Goal: Task Accomplishment & Management: Use online tool/utility

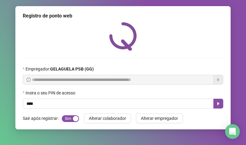
type input "*****"
click at [218, 102] on icon "caret-right" at bounding box center [218, 103] width 5 height 5
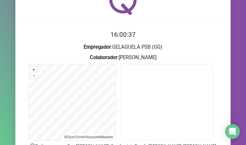
scroll to position [64, 0]
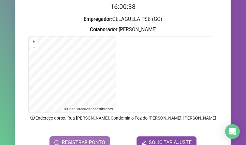
click at [104, 138] on button "REGISTRAR PONTO" at bounding box center [79, 143] width 61 height 12
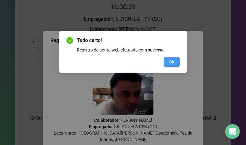
click at [175, 61] on button "OK" at bounding box center [172, 62] width 16 height 10
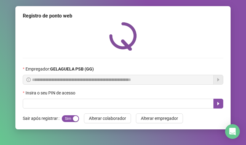
scroll to position [0, 0]
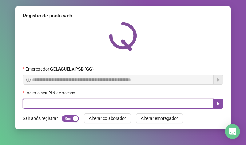
drag, startPoint x: 87, startPoint y: 102, endPoint x: 73, endPoint y: 102, distance: 13.8
click at [87, 102] on input "text" at bounding box center [118, 104] width 191 height 10
type input "*****"
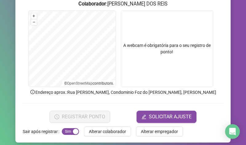
scroll to position [92, 0]
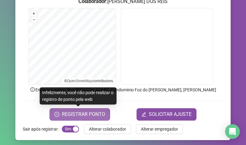
click at [98, 112] on span "REGISTRAR PONTO" at bounding box center [83, 114] width 43 height 7
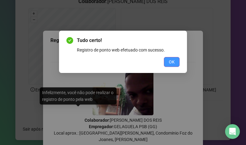
click at [175, 62] on button "OK" at bounding box center [172, 62] width 16 height 10
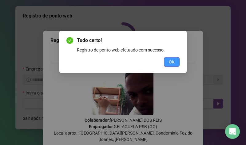
scroll to position [0, 0]
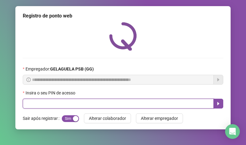
click at [135, 100] on input "text" at bounding box center [118, 104] width 191 height 10
type input "*****"
click at [222, 103] on button "button" at bounding box center [218, 104] width 10 height 10
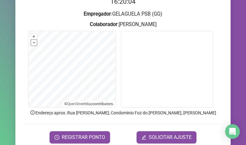
scroll to position [95, 0]
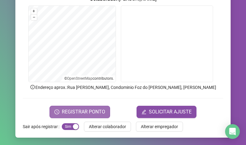
click at [90, 111] on span "REGISTRAR PONTO" at bounding box center [83, 111] width 43 height 7
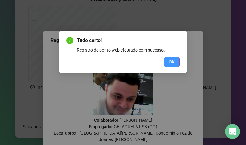
click at [171, 61] on span "OK" at bounding box center [172, 62] width 6 height 7
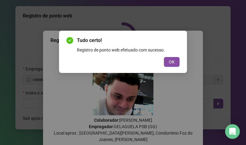
scroll to position [0, 0]
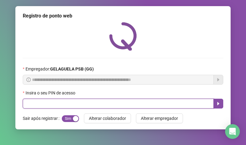
click at [101, 100] on input "text" at bounding box center [118, 104] width 191 height 10
type input "*****"
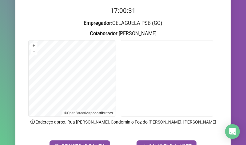
scroll to position [95, 0]
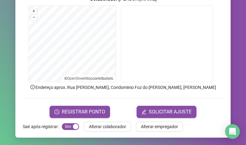
drag, startPoint x: 93, startPoint y: 107, endPoint x: 96, endPoint y: 101, distance: 6.5
click at [93, 106] on button "REGISTRAR PONTO" at bounding box center [79, 112] width 61 height 12
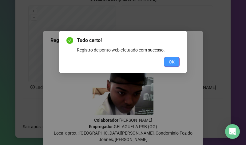
click at [172, 63] on span "OK" at bounding box center [172, 62] width 6 height 7
